Goal: Information Seeking & Learning: Learn about a topic

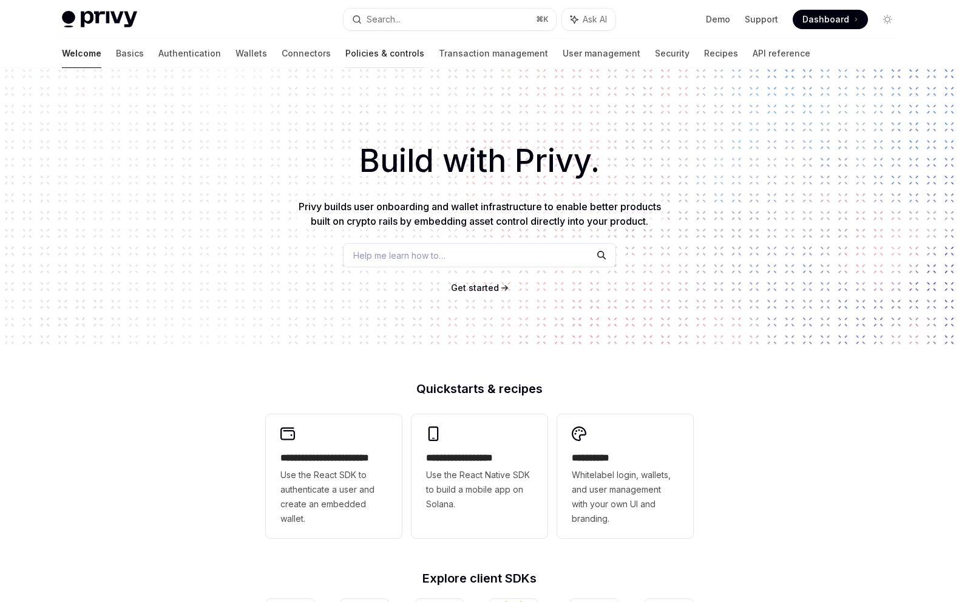
click at [345, 44] on link "Policies & controls" at bounding box center [384, 53] width 79 height 29
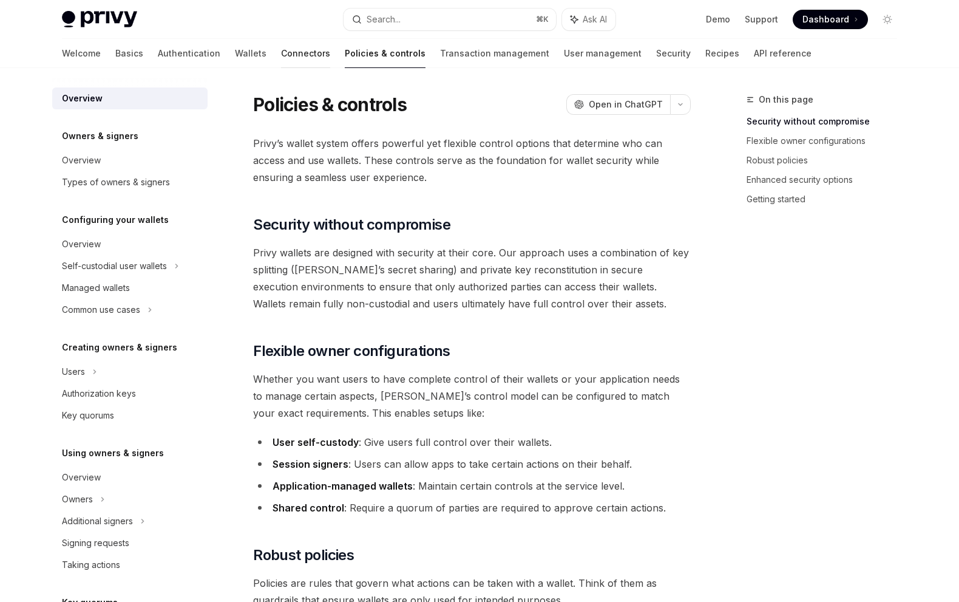
click at [281, 62] on link "Connectors" at bounding box center [305, 53] width 49 height 29
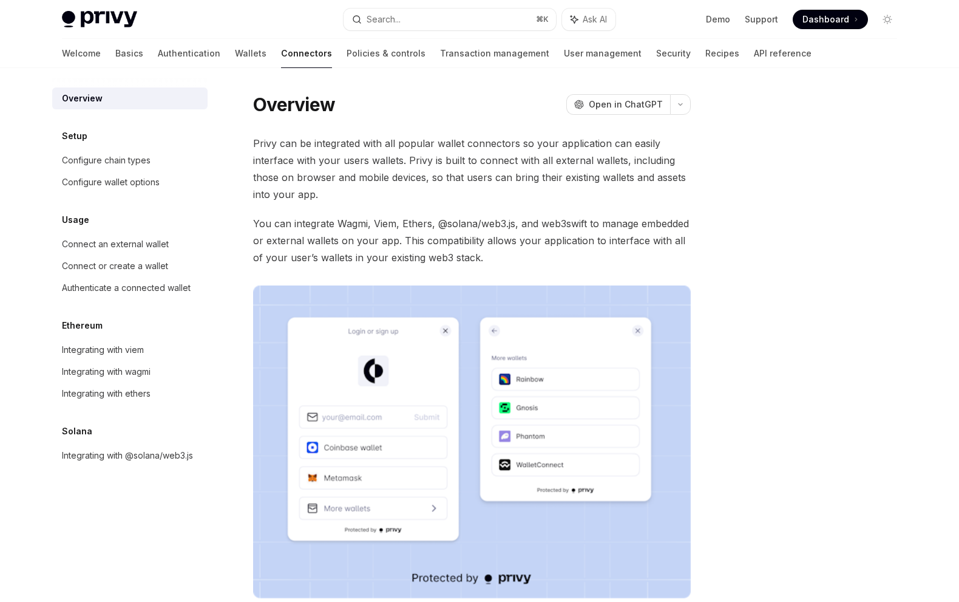
click at [174, 61] on div "Welcome Basics Authentication Wallets Connectors Policies & controls Transactio…" at bounding box center [437, 53] width 750 height 29
click at [158, 58] on link "Authentication" at bounding box center [189, 53] width 63 height 29
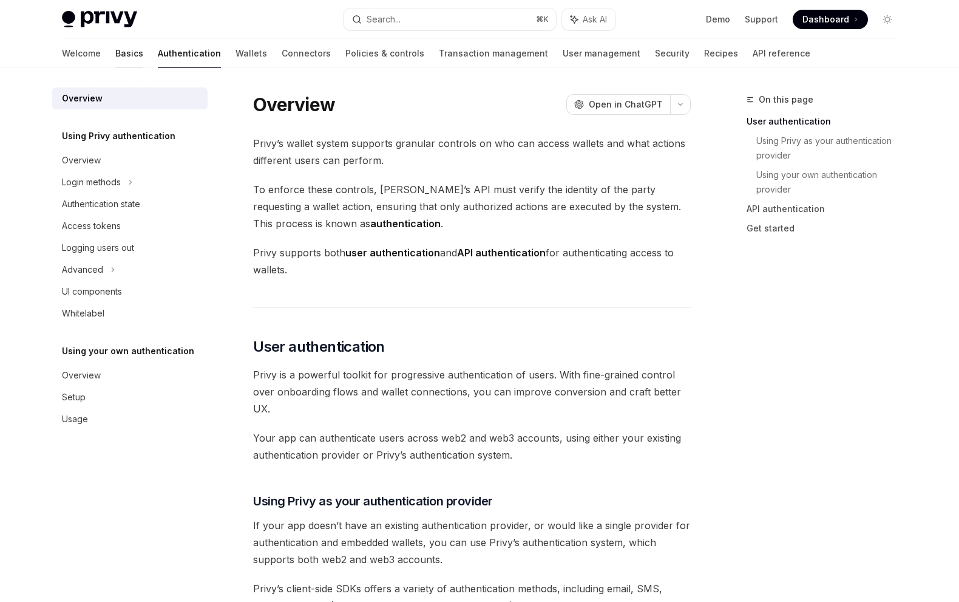
click at [115, 57] on link "Basics" at bounding box center [129, 53] width 28 height 29
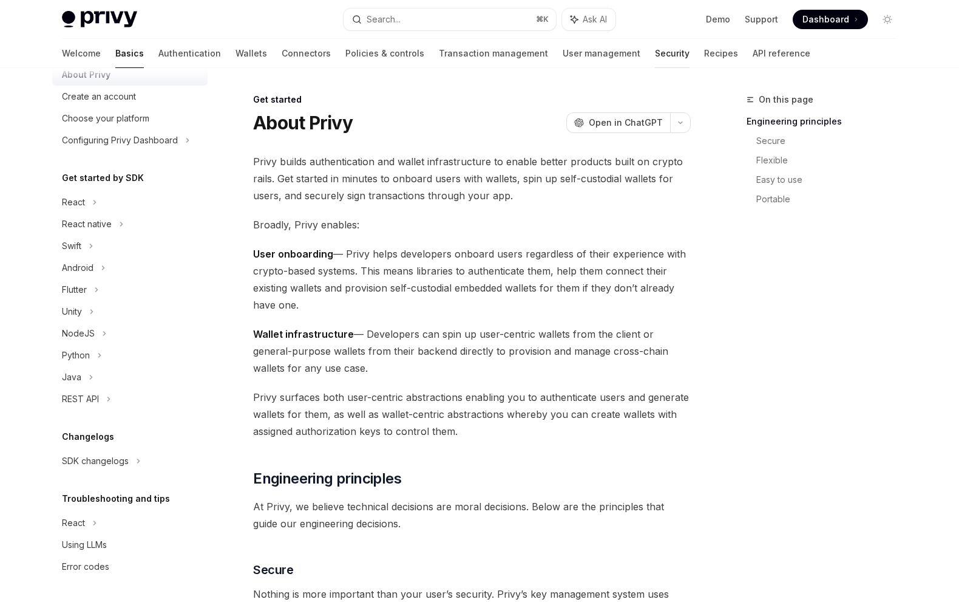
click at [655, 55] on link "Security" at bounding box center [672, 53] width 35 height 29
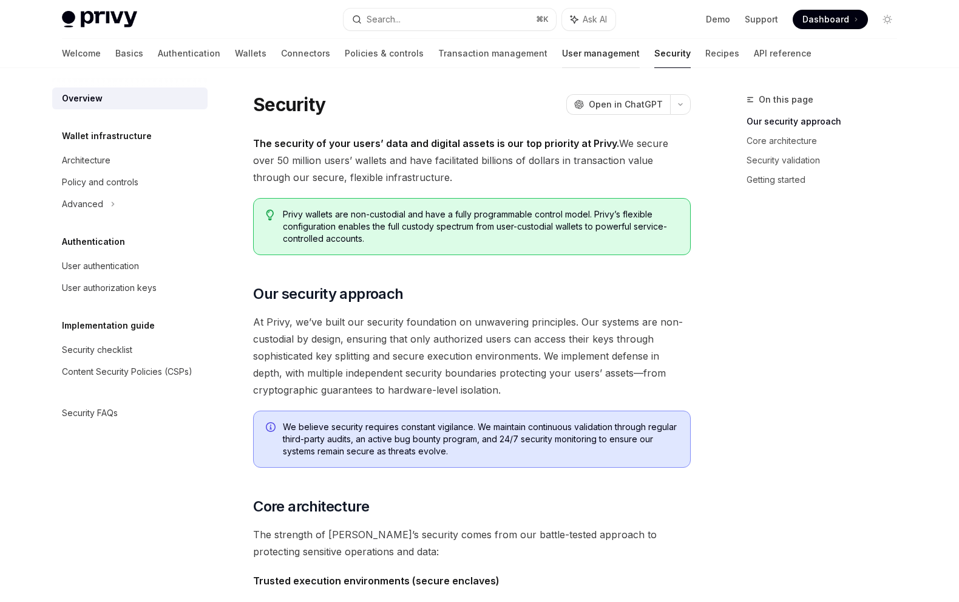
click at [562, 60] on link "User management" at bounding box center [601, 53] width 78 height 29
type textarea "*"
